Goal: Information Seeking & Learning: Learn about a topic

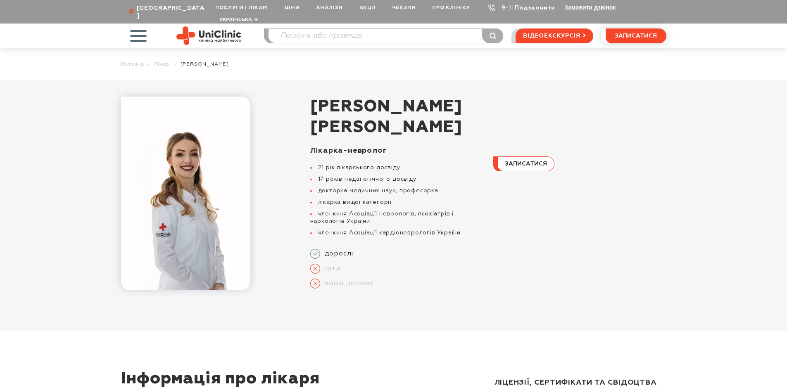
click at [491, 5] on use at bounding box center [491, 8] width 7 height 7
click at [506, 7] on div "Подзвонити" at bounding box center [531, 8] width 50 height 8
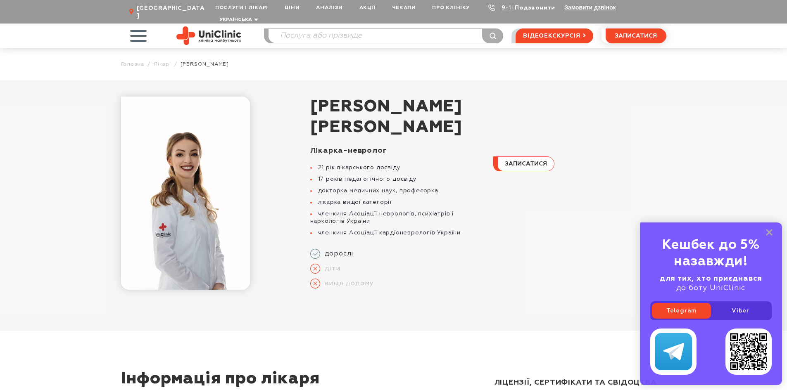
click at [525, 7] on link "Подзвонити" at bounding box center [535, 8] width 40 height 6
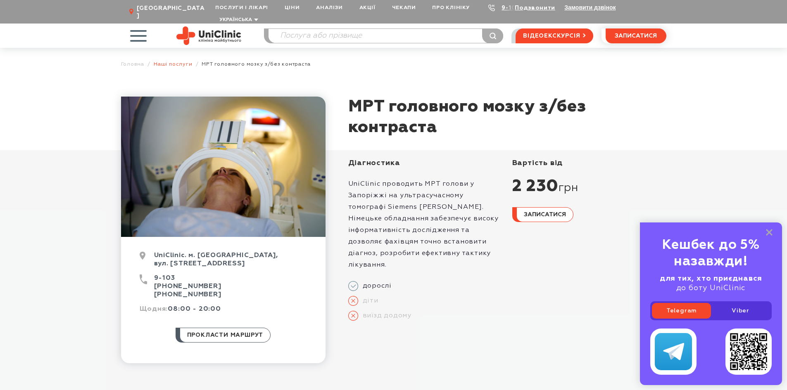
click at [183, 61] on link "Наші послуги" at bounding box center [173, 64] width 39 height 6
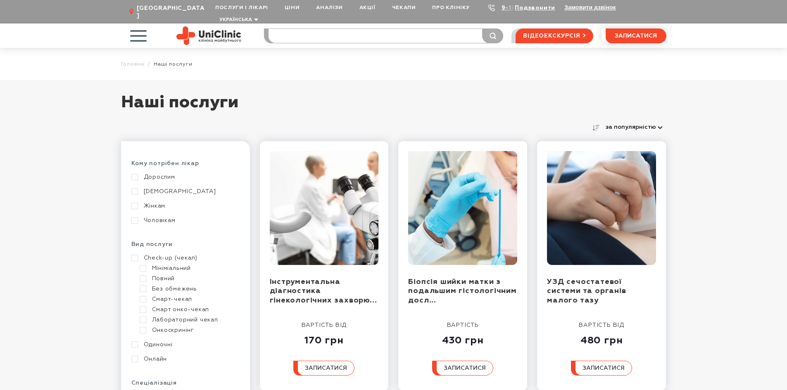
click at [358, 29] on input "search" at bounding box center [385, 36] width 235 height 14
type input "мрт"
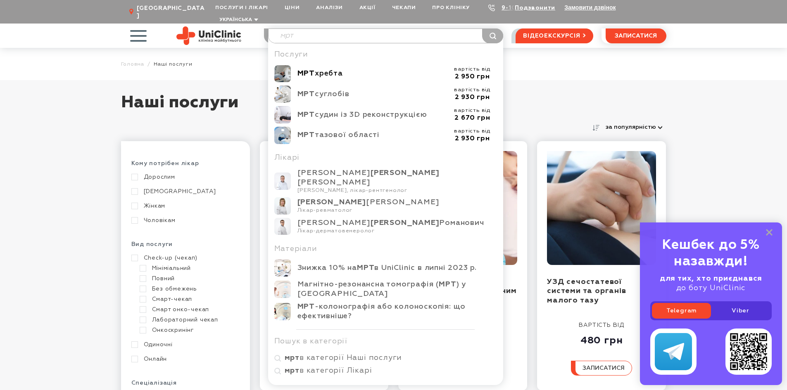
click at [338, 69] on div "МРТ хребта" at bounding box center [372, 73] width 150 height 9
